Goal: Information Seeking & Learning: Stay updated

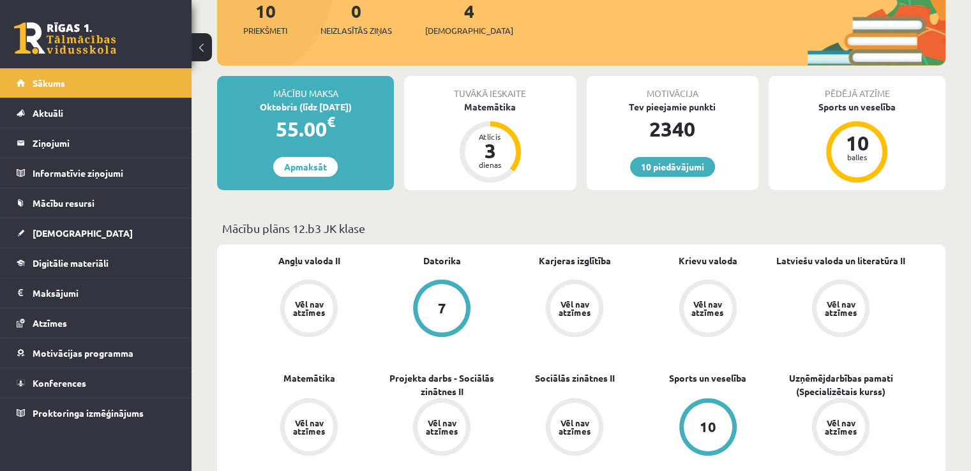
scroll to position [250, 0]
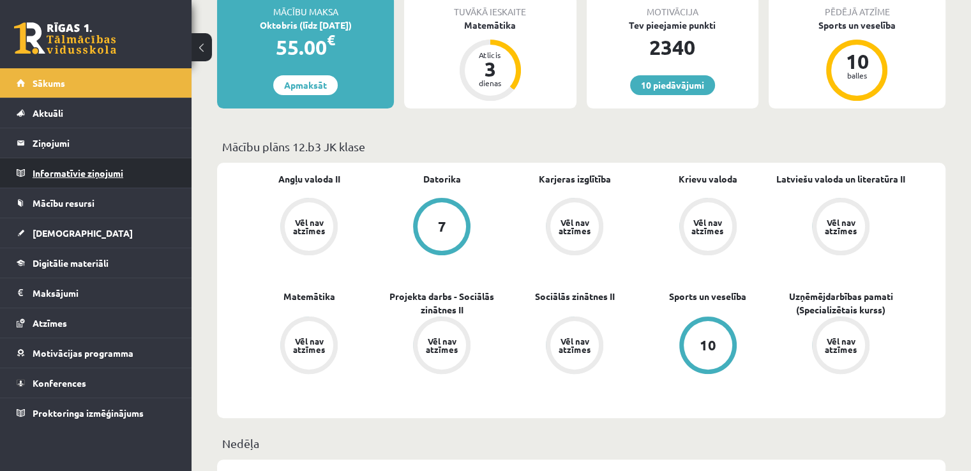
click at [89, 176] on legend "Informatīvie ziņojumi 0" at bounding box center [104, 172] width 143 height 29
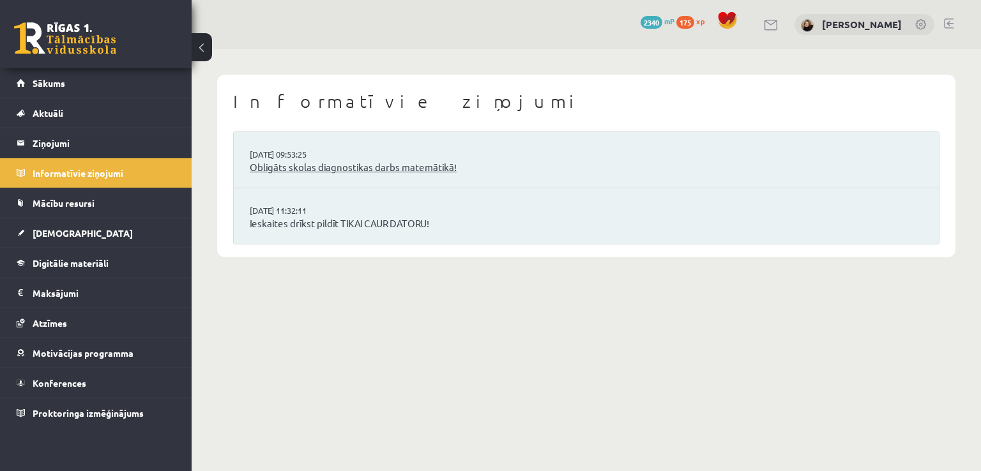
click at [345, 169] on link "Obligāts skolas diagnostikas darbs matemātikā!" at bounding box center [586, 167] width 673 height 15
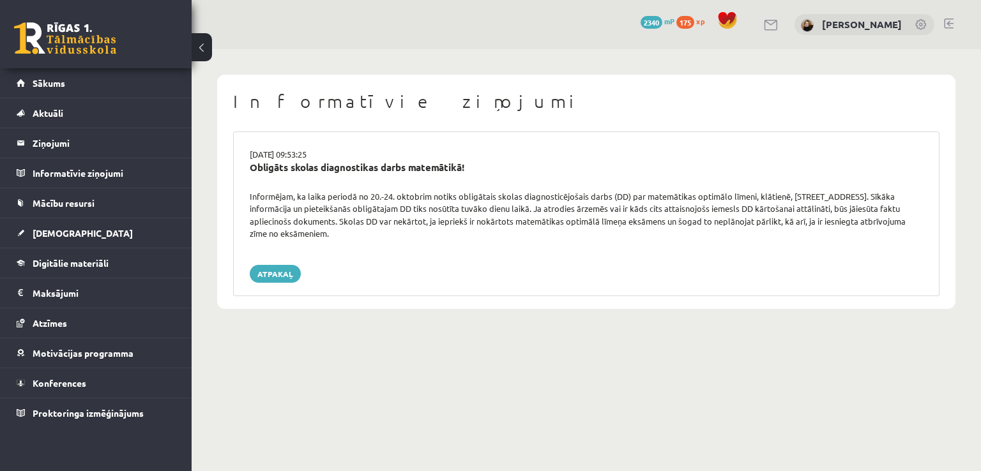
click at [952, 19] on link at bounding box center [949, 24] width 10 height 10
